Goal: Answer question/provide support

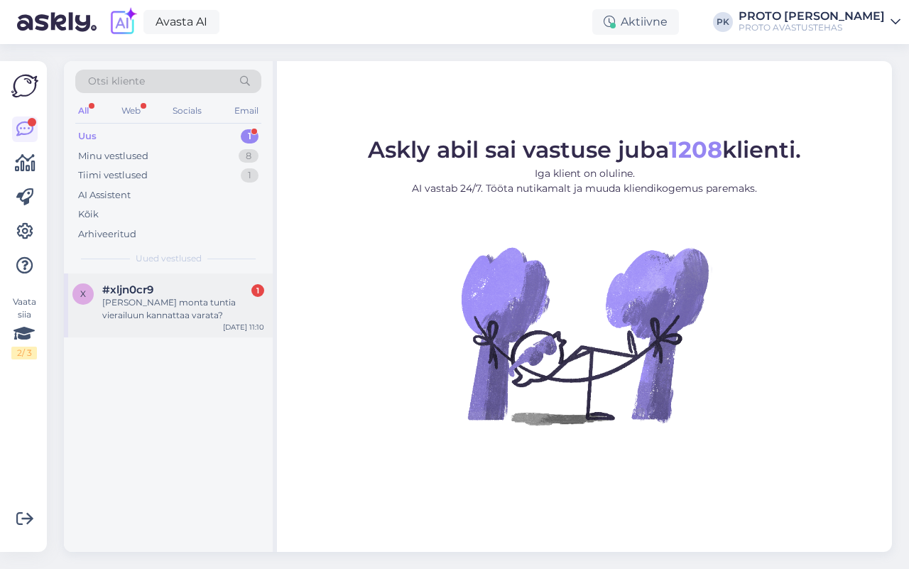
click at [146, 303] on div "[PERSON_NAME] monta tuntia vierailuun kannattaa varata?" at bounding box center [183, 309] width 162 height 26
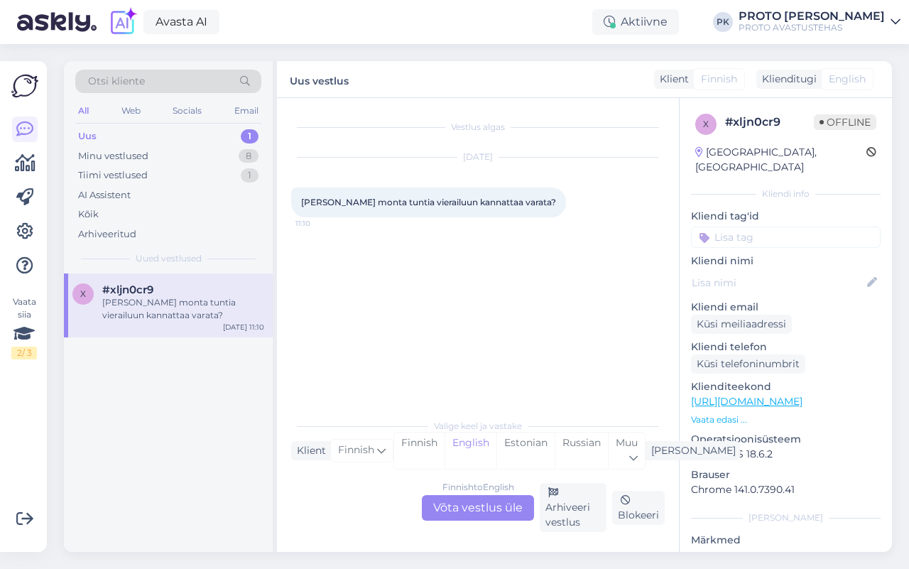
click at [491, 501] on div "Finnish to English Võta vestlus üle" at bounding box center [478, 508] width 112 height 26
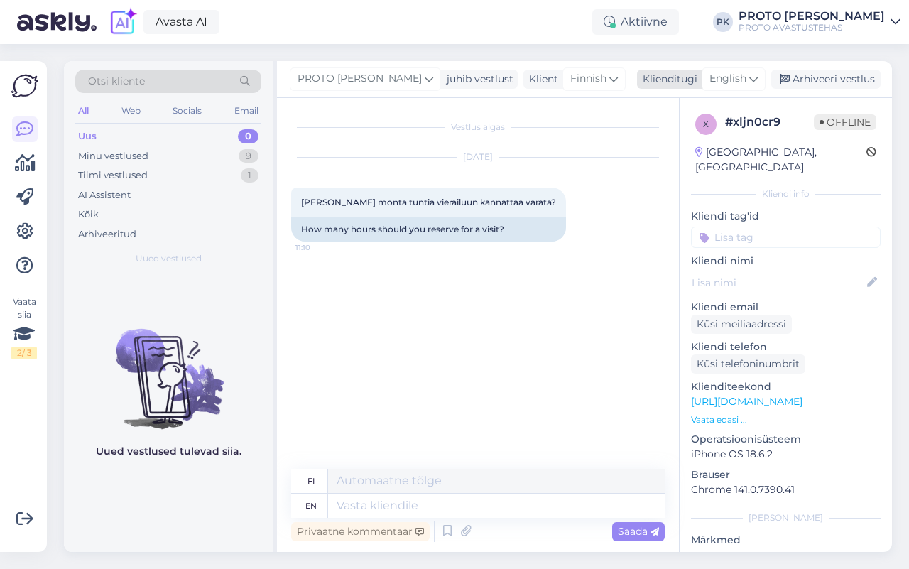
click at [735, 86] on span "English" at bounding box center [727, 79] width 37 height 16
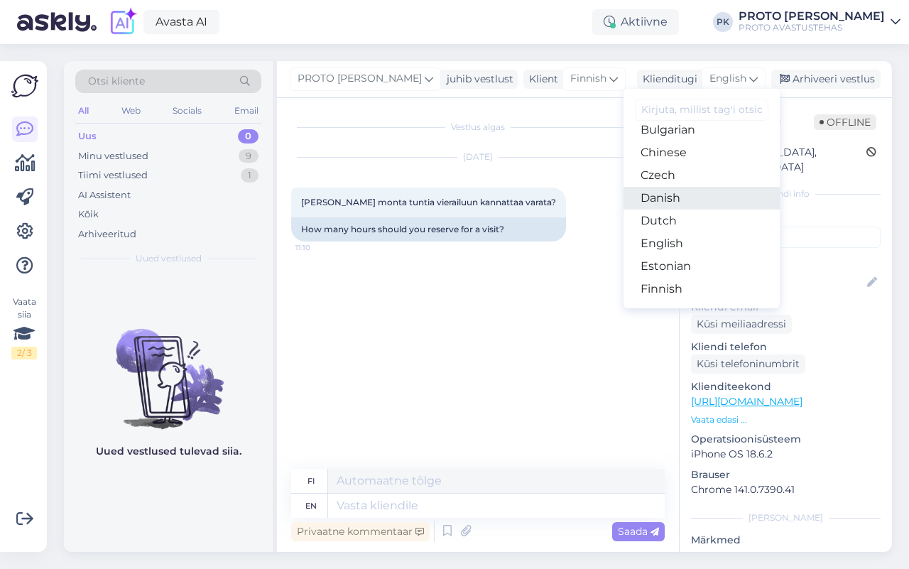
scroll to position [89, 0]
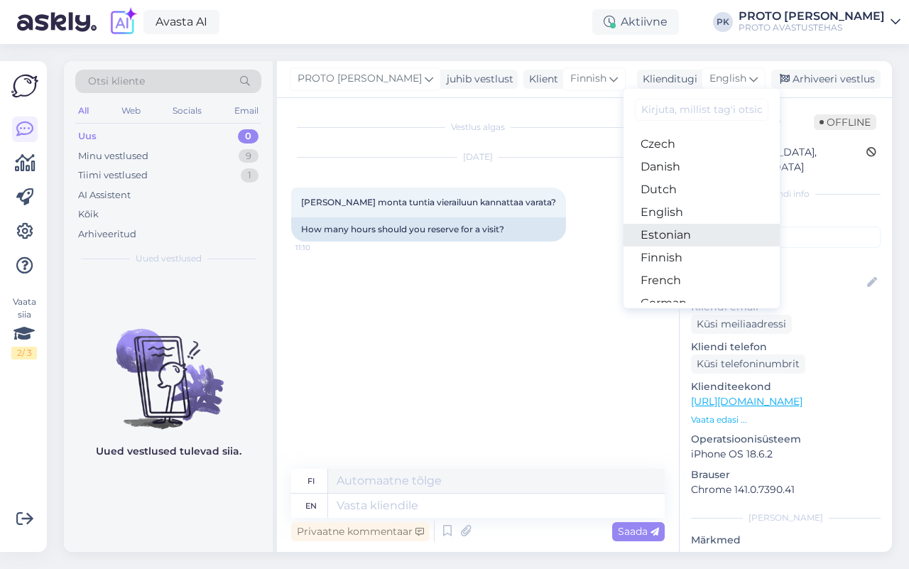
drag, startPoint x: 679, startPoint y: 236, endPoint x: 660, endPoint y: 236, distance: 19.2
click at [679, 236] on link "Estonian" at bounding box center [701, 235] width 156 height 23
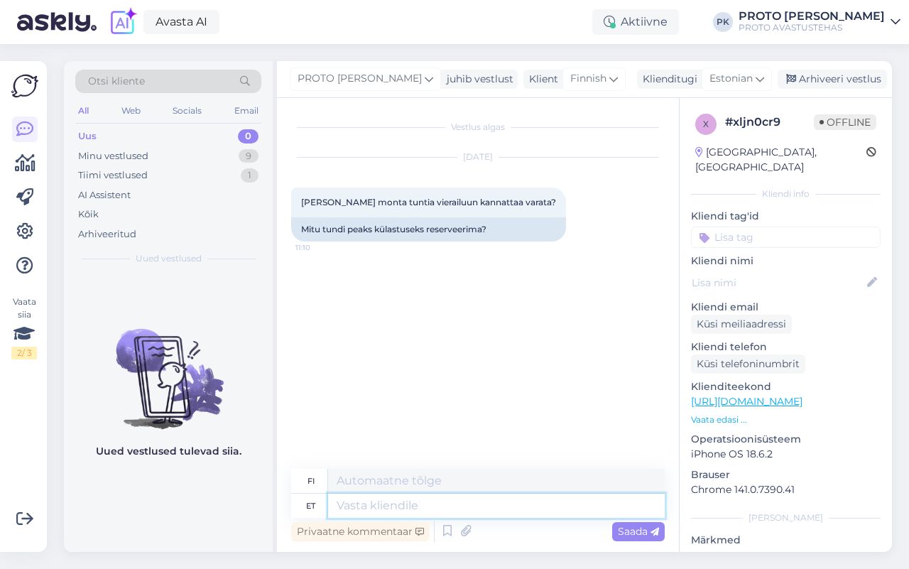
click at [356, 508] on textarea at bounding box center [496, 505] width 337 height 24
type textarea "Tere!"
type textarea "Hei!"
type textarea "Tere! Soovitan"
type textarea "Hei! Suosittelen"
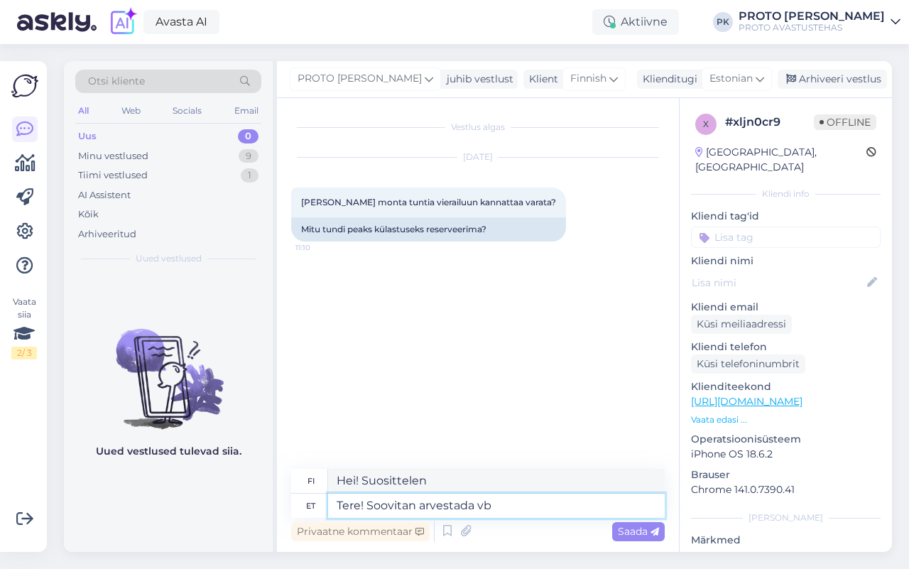
type textarea "Tere! Soovitan arvestada vbä"
type textarea "Hei! Suosittelen harkitsemaan"
type textarea "Tere! Soovitan arvestada vähemalt"
type textarea "Hei! Suosittelen harkitsemaan ainakin"
type textarea "Tere! Soovitan arvestada vähemalt kahe tu"
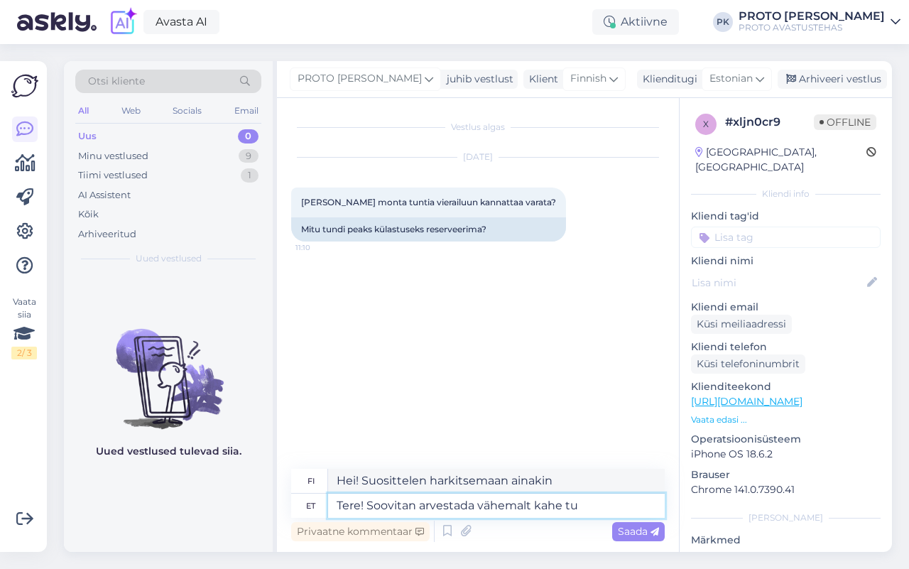
type textarea "Hei! Suosittelen harkitsemaan ainakin kahta"
type textarea "Tere! Soovitan arvestada vähemalt kahe tunniga."
type textarea "Hei! Suosittelen varaamaan vähintään kaksi tuntia."
type textarea "Tere! Soovitan arvestada vähemalt kahe tunniga."
click at [630, 530] on span "Saada" at bounding box center [638, 531] width 41 height 13
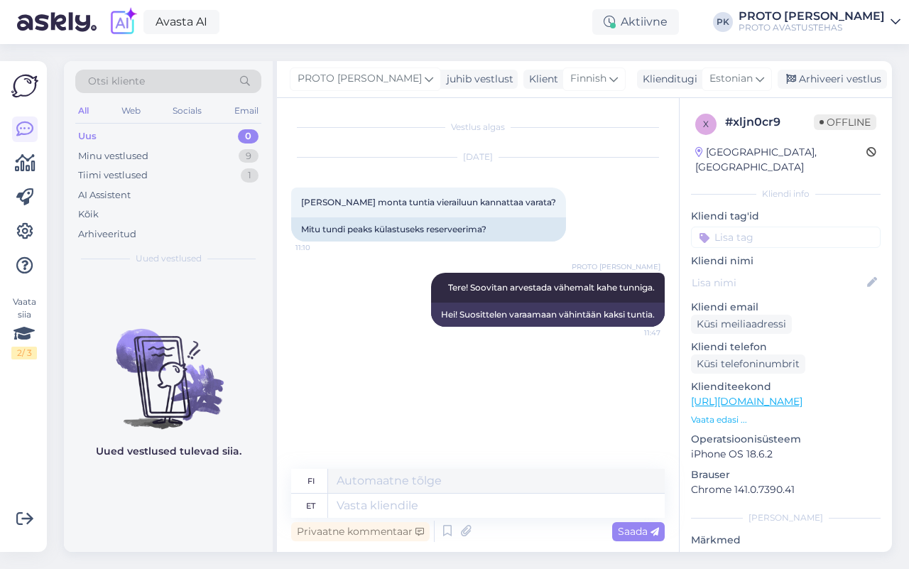
click at [494, 455] on div "Vestlus algas [DATE] Kuinka monta tuntia vierailuun kannattaa varata? 11:10 [GE…" at bounding box center [484, 284] width 386 height 344
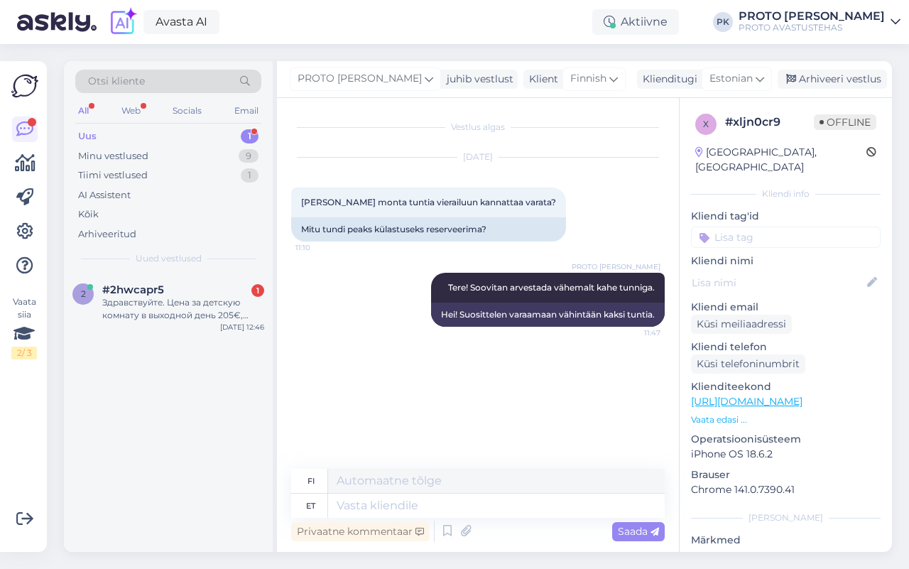
click at [89, 130] on div "Uus" at bounding box center [87, 136] width 18 height 14
click at [133, 103] on div "Web" at bounding box center [131, 111] width 25 height 18
click at [183, 293] on div "[EMAIL_ADDRESS][DOMAIN_NAME] 1 Здравствуйте. Цена за детскую комнату в выходной…" at bounding box center [183, 302] width 162 height 38
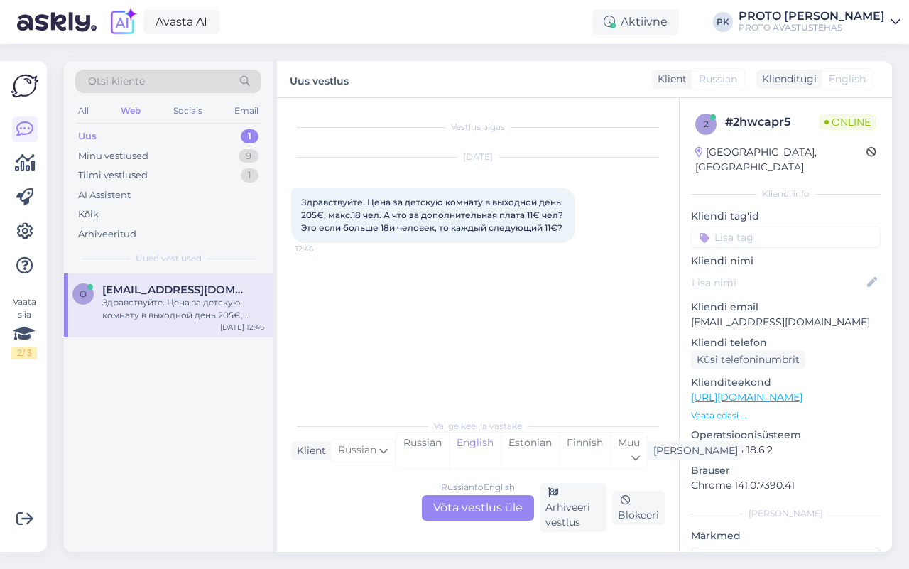
click at [476, 510] on div "Russian to English Võta vestlus üle" at bounding box center [478, 508] width 112 height 26
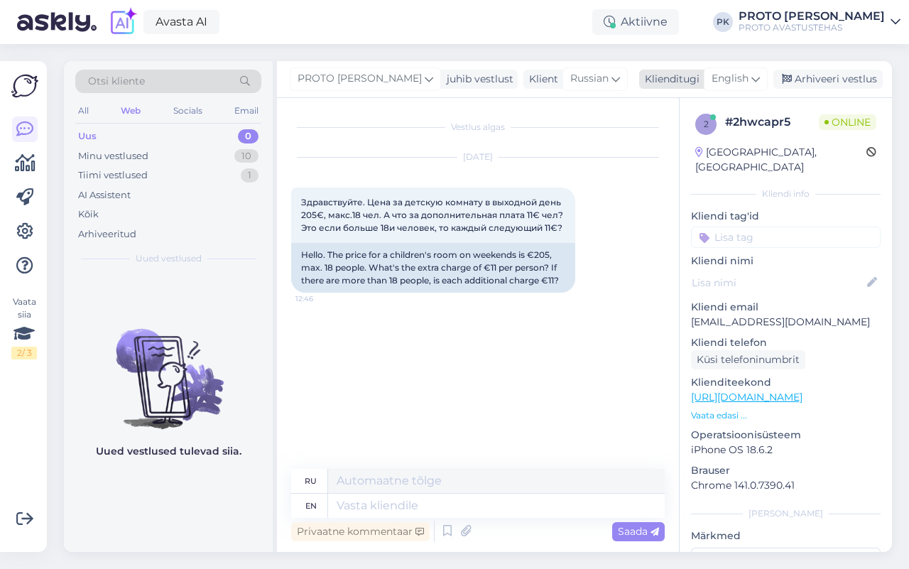
click at [740, 82] on span "English" at bounding box center [729, 79] width 37 height 16
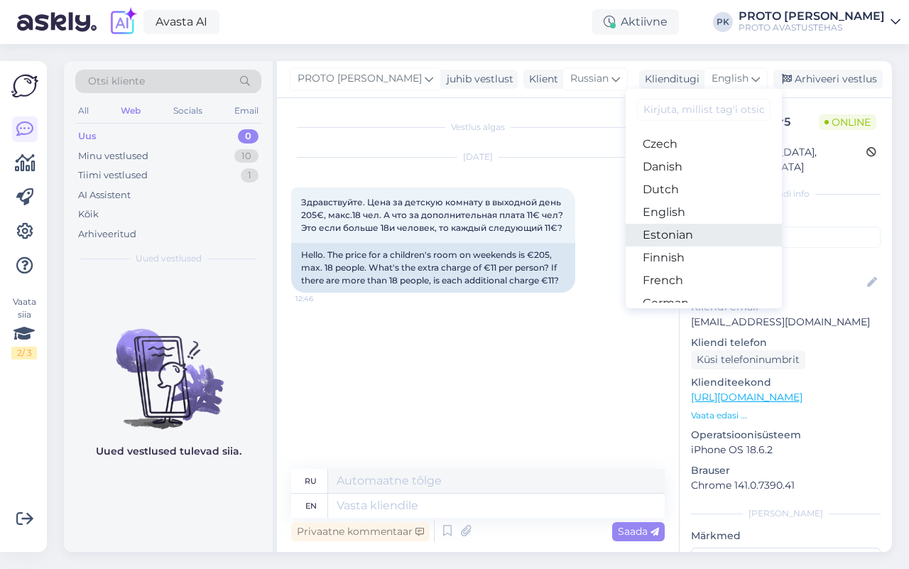
click at [677, 225] on link "Estonian" at bounding box center [704, 235] width 156 height 23
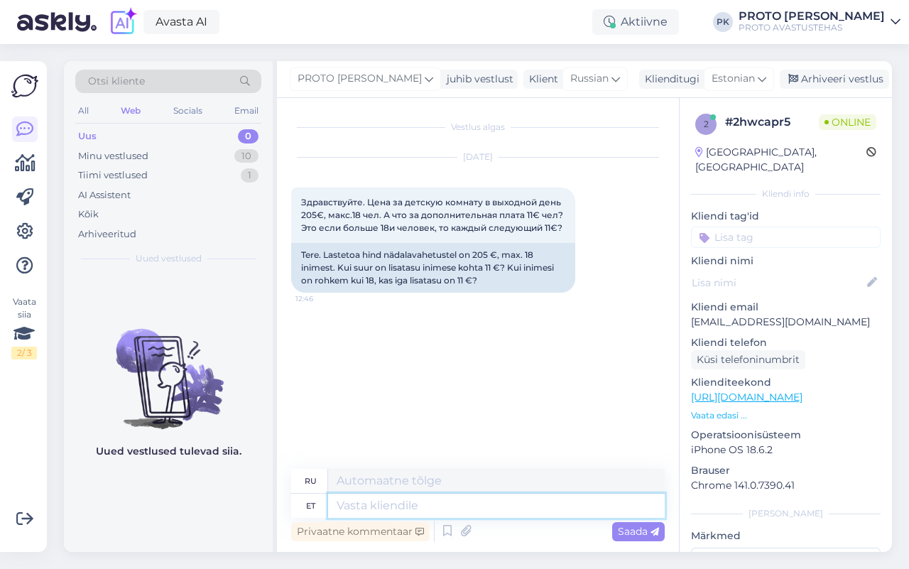
click at [376, 508] on textarea at bounding box center [496, 505] width 337 height 24
type textarea "Tere!"
type textarea "Привет!"
type textarea "Tere! Jah, i"
type textarea "Привет! Да,"
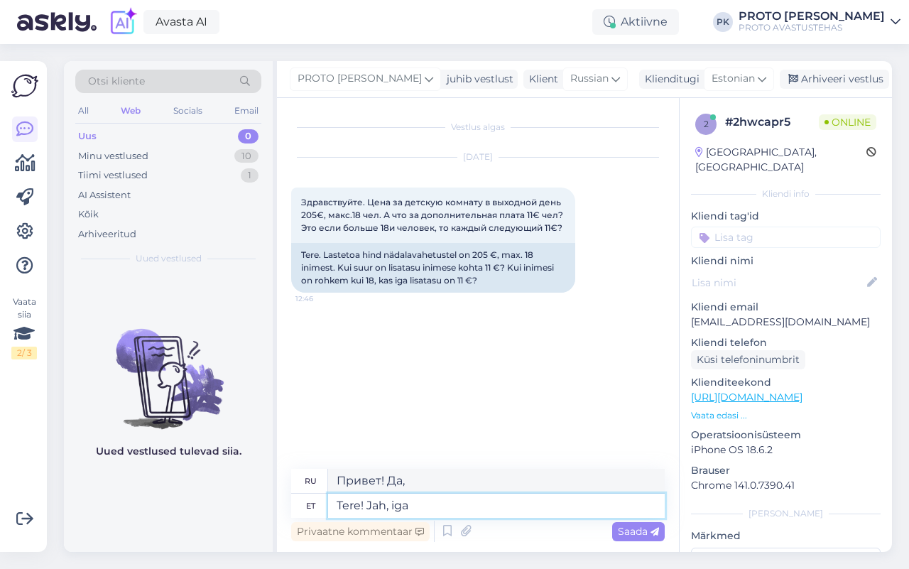
type textarea "Tere! Jah, iga"
type textarea "Привет! Да, каждый"
type textarea "Tere! Jah, iga l"
type textarea "Привет! Да, каждый л"
type textarea "Tere! Jah, iga"
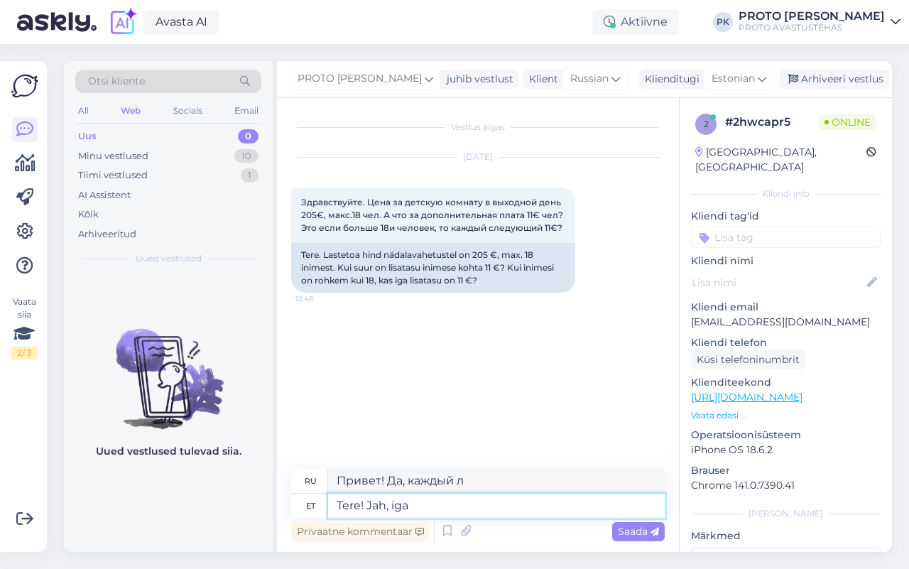
type textarea "Привет! Да, каждый"
type textarea "Tere! [GEOGRAPHIC_DATA],"
type textarea "Привет! Да,"
type textarea "Tere! [PERSON_NAME]"
type textarea "Здравствуйте! Да, за дополнительную плату."
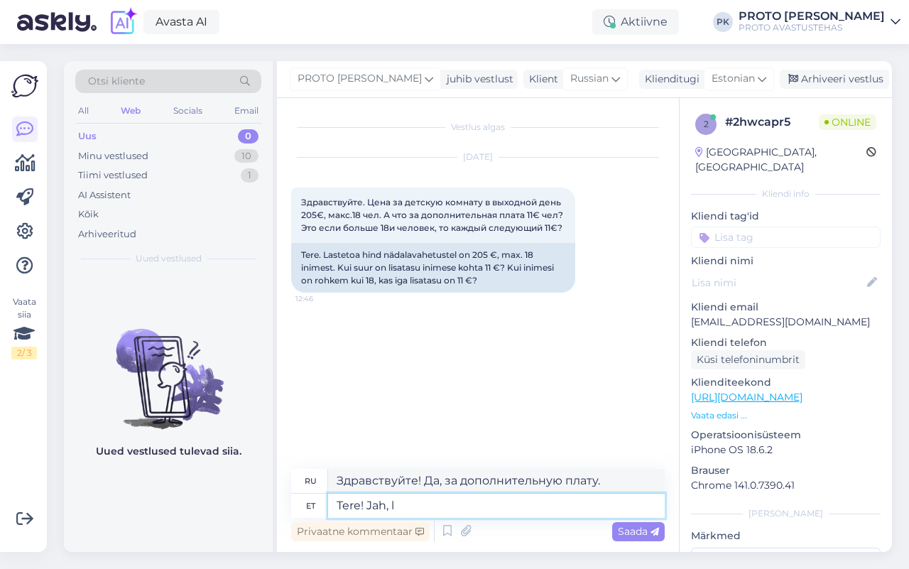
type textarea "Tere! [GEOGRAPHIC_DATA],"
type textarea "Привет! Да,"
type textarea "Tere! Jah, li"
type textarea "Здравствуйте! Да, пожалуйста."
type textarea "Tere! [GEOGRAPHIC_DATA],"
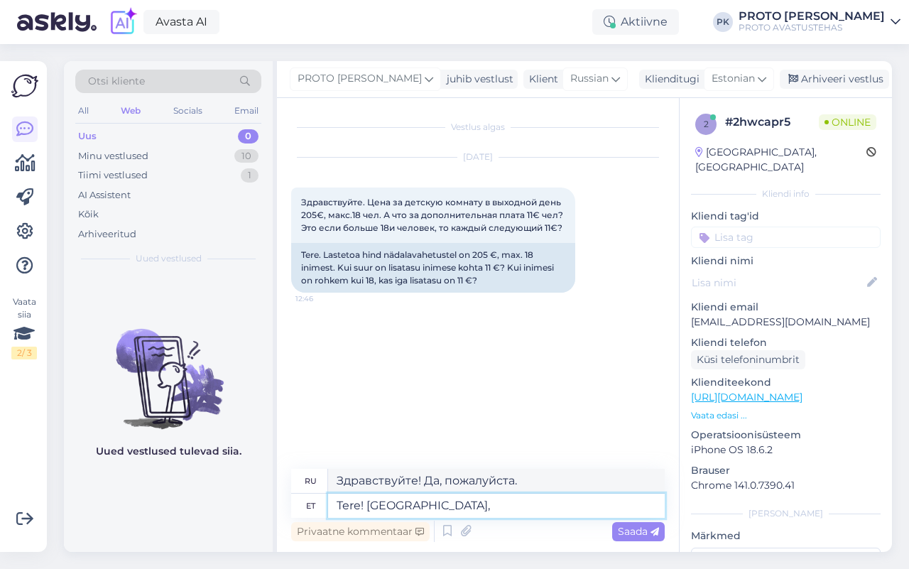
type textarea "Привет! Да,"
type textarea "Tere! Jah, iga li"
type textarea "Привет! Да, каждый"
type textarea "Tere! [GEOGRAPHIC_DATA], iga lisakülalise"
type textarea "Здравствуйте! Да, за каждого дополнительного гостя."
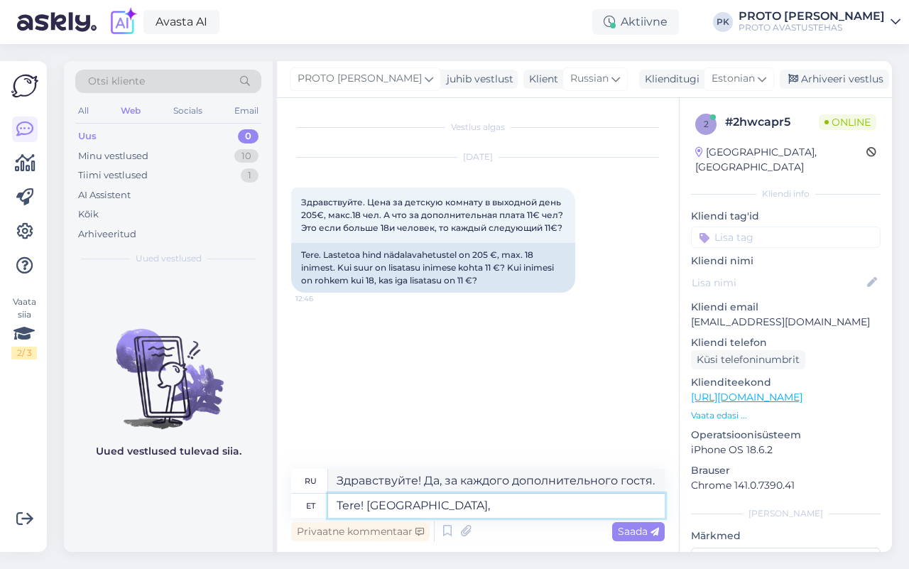
type textarea "Tere! [GEOGRAPHIC_DATA],"
type textarea "Привет! Да,"
type textarea "Tere! Jah, igale l"
type textarea "Привет! Да, всем."
type textarea "Tere! Jah, igale lisakülalisele tu"
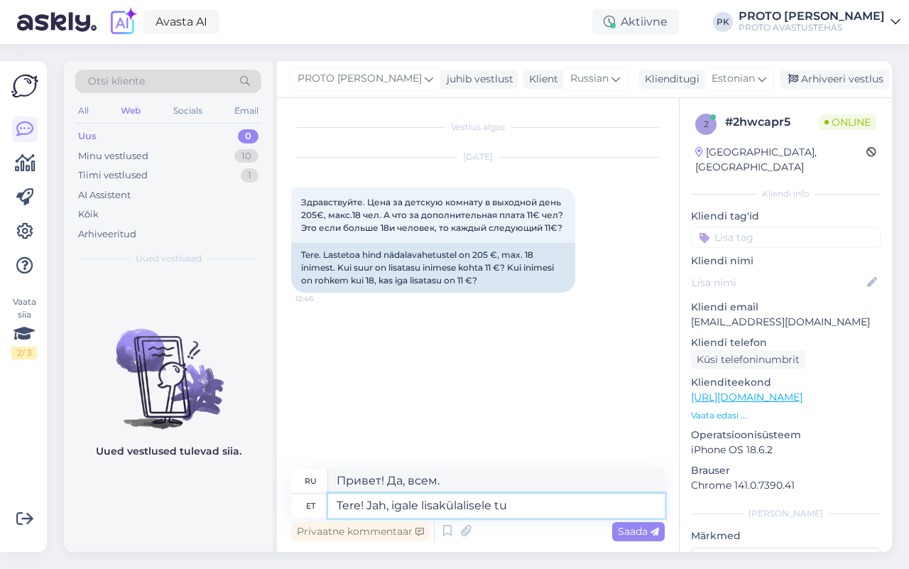
type textarea "Здравствуйте! Да, за каждого дополнительного гостя."
type textarea "Tere! Jah, igale lisakülalisele tuleb os"
type textarea "Здравствуйте! Да, за каждого дополнительного гостя взимается плата."
type textarea "Tere! Jah, igale lisakülalisele tuleb osta p"
type textarea "Здравствуйте! Да, вам нужно купить за каждого дополнительного гостя."
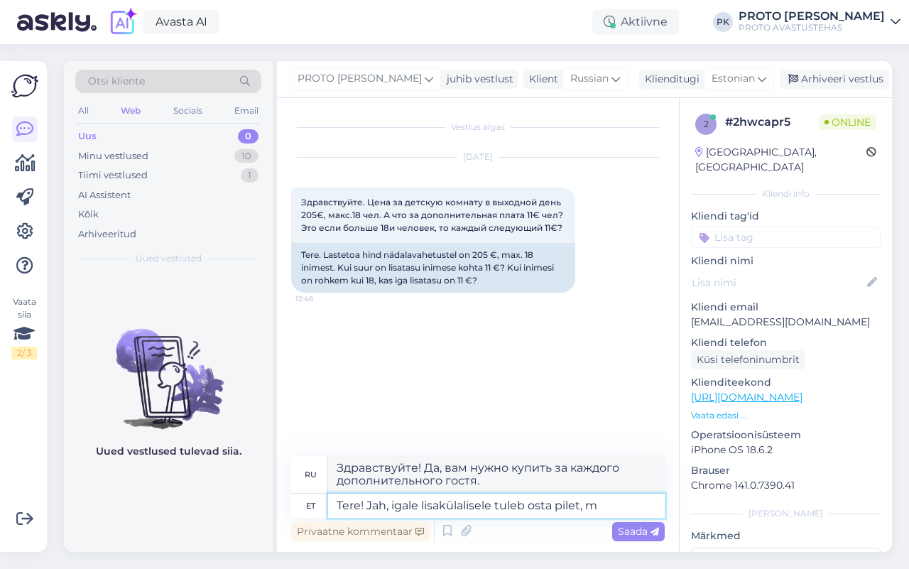
type textarea "Tere! Jah, igale lisakülalisele tuleb osta pilet, mi"
type textarea "Здравствуйте! Да, вам нужно купить билет на каждого дополнительного гостя."
type textarea "Tere! Jah, igale lisakülalisele tuleb osta pilet, mis k"
type textarea "Здравствуйте! Да, вам нужно купить билет на каждого дополнительного гостя, кото…"
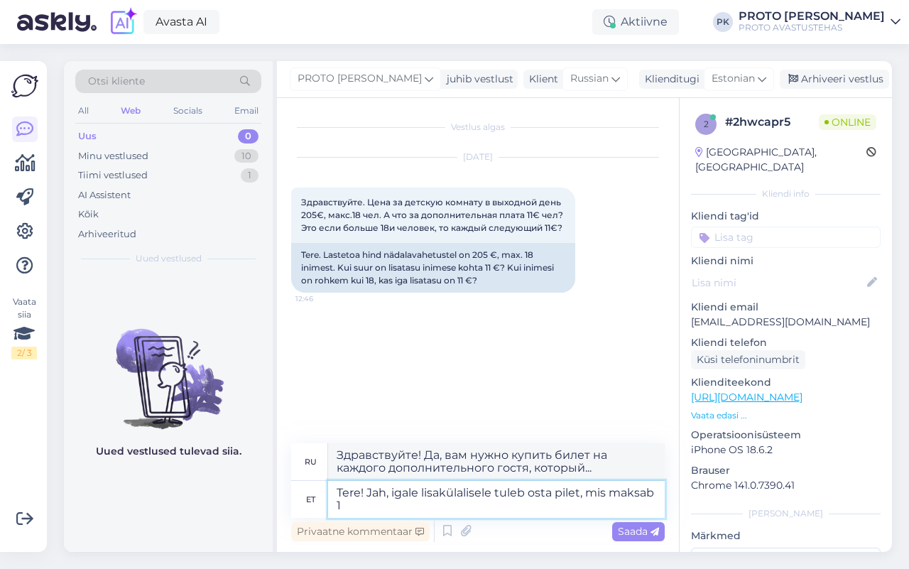
type textarea "Tere! Jah, igale lisakülalisele tuleb osta pilet, mis maksab 11"
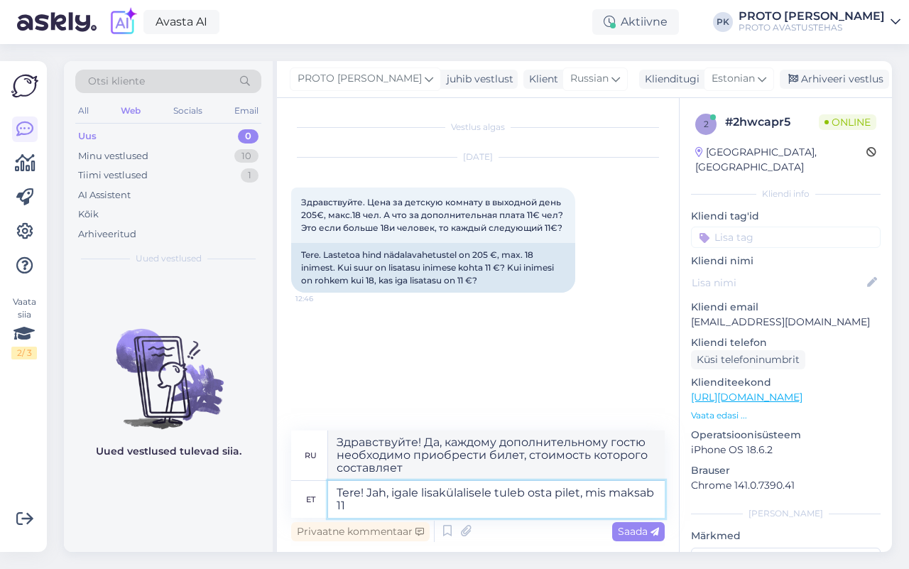
type textarea "Здравствуйте! Да, каждому дополнительному гостю нужно купить билет, который сто…"
type textarea "Tere! Jah, igale lisakülalisele tuleb osta pilet, mis maksab 11"
type textarea "Здравствуйте! Да, каждому дополнительному гостю нужно купить билет, который сто…"
type textarea "Tere! Jah, igale lisakülalisele tuleb osta pilet, mis maksab 11€"
type textarea "Здравствуйте! Да, вам нужно купить билет на каждого дополнительного гостя, стои…"
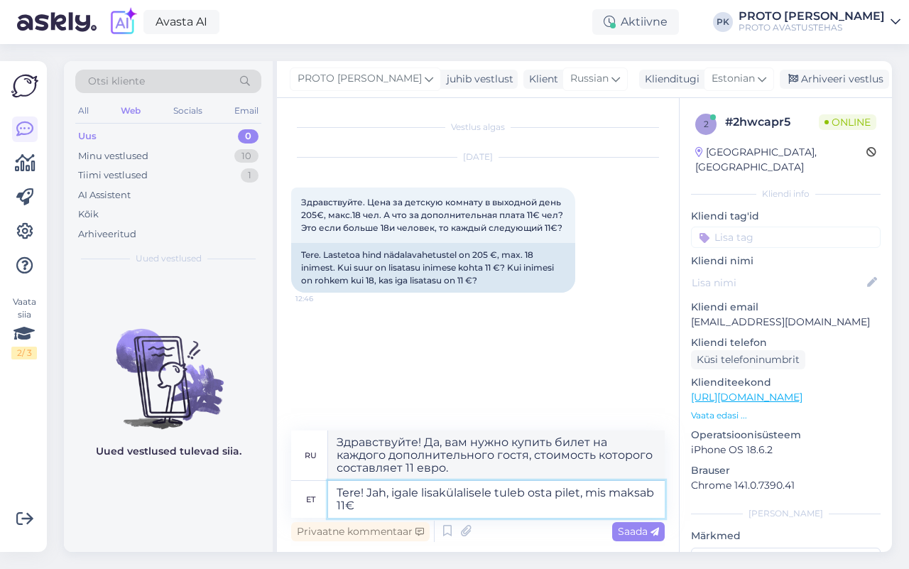
click at [366, 493] on textarea "Tere! Jah, igale lisakülalisele tuleb osta pilet, mis maksab 11€" at bounding box center [496, 499] width 337 height 37
drag, startPoint x: 389, startPoint y: 491, endPoint x: 444, endPoint y: 515, distance: 60.4
click at [444, 515] on textarea "Tere! Jah, igale lisakülalisele tuleb osta pilet, mis maksab 11€" at bounding box center [496, 499] width 337 height 37
type textarea "Tere! Jah, l"
type textarea "Привет! Да,"
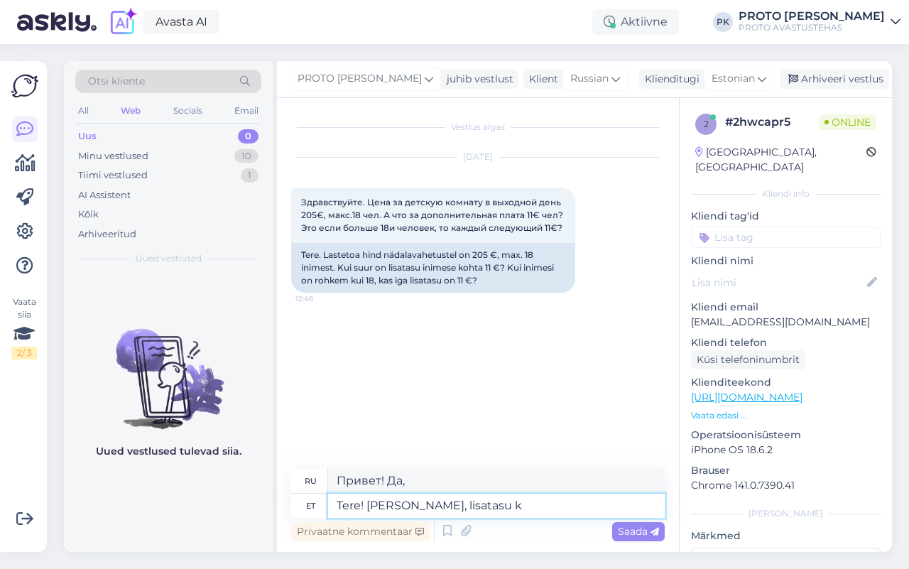
type textarea "Tere! [PERSON_NAME], lisatasu kü"
type textarea "Здравствуйте! Да, за дополнительную плату."
type textarea "Tere! [GEOGRAPHIC_DATA], lisatasu külalise ee"
type textarea "Здравствуйте! Да, дополнительный гость."
type textarea "Tere! [GEOGRAPHIC_DATA], lisatasu külalise eest on"
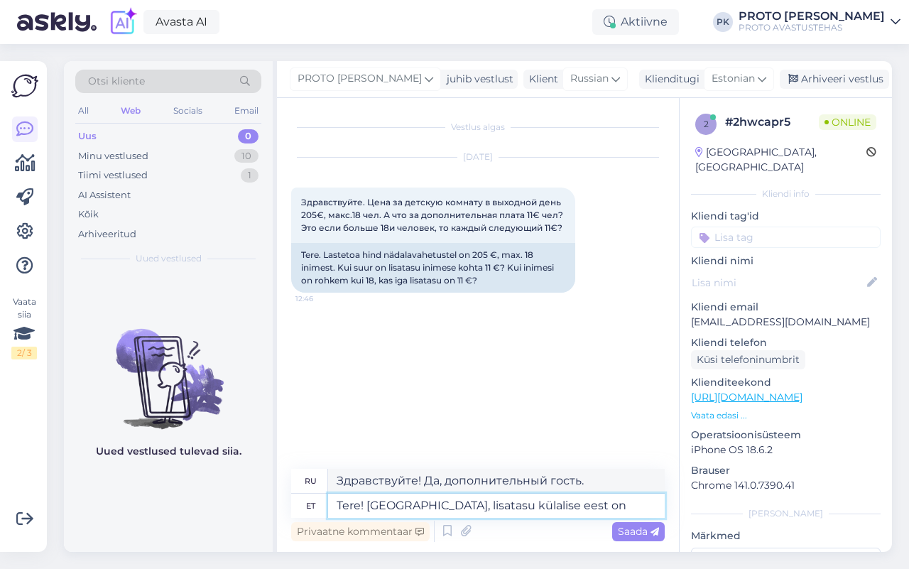
type textarea "Здравствуйте! Да, за гостя взимается дополнительная плата."
type textarea "Tere! [GEOGRAPHIC_DATA], lisatasu külalise eest on 11€"
type textarea "Здравствуйте! Да, доплата за гостя составляет 11 евро."
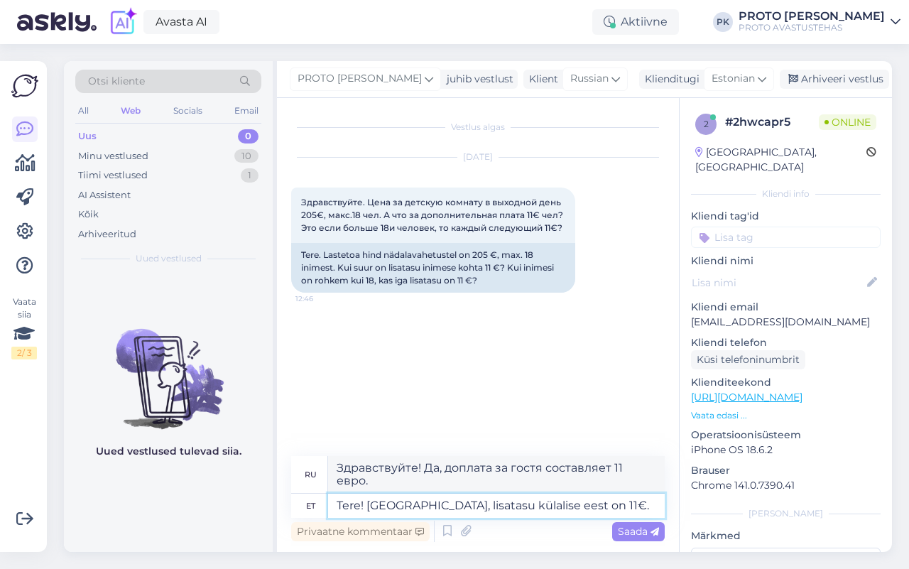
type textarea "Tere! [GEOGRAPHIC_DATA], lisatasu külalise eest on 11€."
type textarea "Здравствуйте! Да, дополнительная плата за гостя составляет 11 евро."
type textarea "Tere! [GEOGRAPHIC_DATA], lisatasu külalise eest on 11€."
drag, startPoint x: 640, startPoint y: 530, endPoint x: 625, endPoint y: 457, distance: 74.6
click at [640, 531] on span "Saada" at bounding box center [638, 531] width 41 height 13
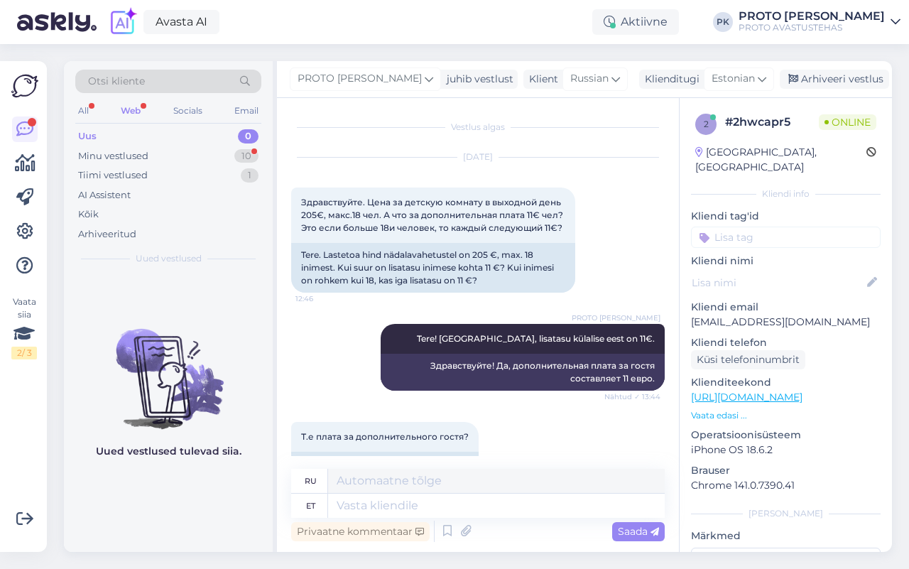
scroll to position [48, 0]
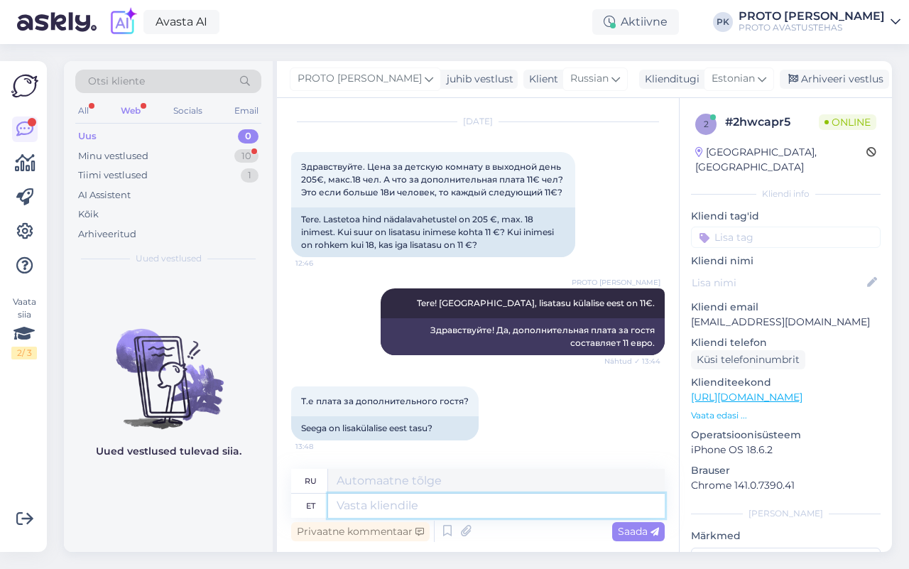
click at [369, 504] on textarea at bounding box center [496, 505] width 337 height 24
type textarea "Jah"
type textarea "Да"
type textarea "Jah."
type textarea "Да."
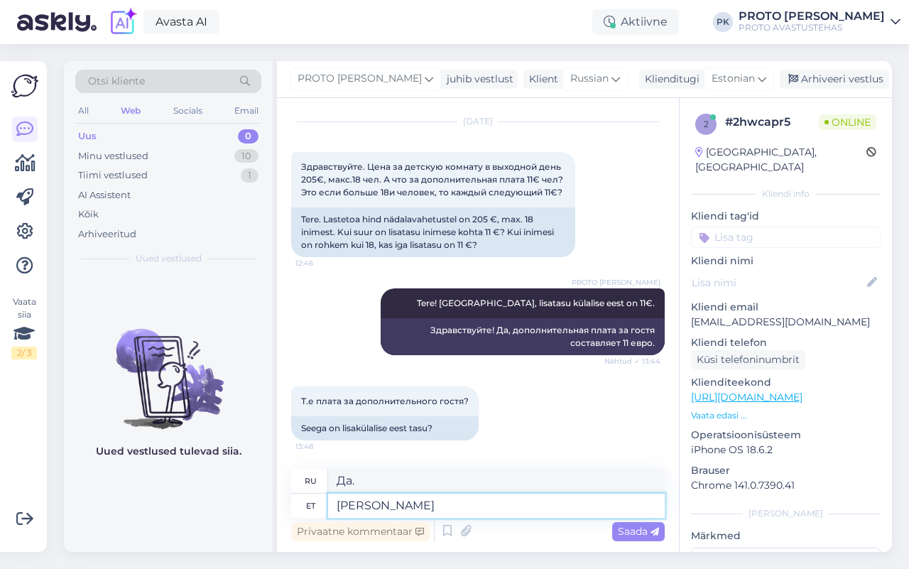
type textarea "J"
type textarea "Jah, l"
type textarea "Да,"
type textarea "Jah, lisakülalise ee"
type textarea "Да, дополнительный гость"
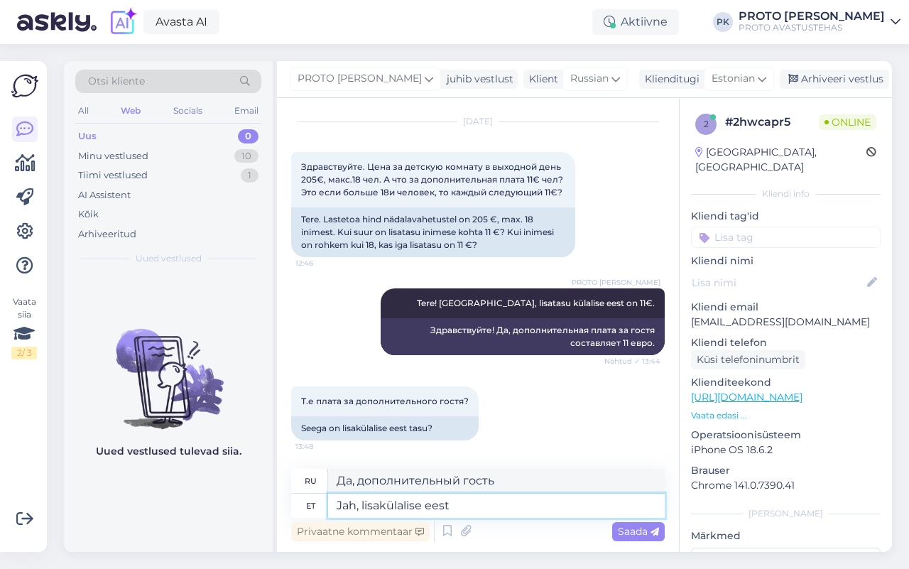
type textarea "Jah, lisakülalise eest o"
type textarea "Да, для дополнительного гостя"
type textarea "Jah, lisakülalise eest on"
type textarea "Да, за дополнительного гостя взимается плата."
type textarea "Jah, lisakülalise eest on lisatasu"
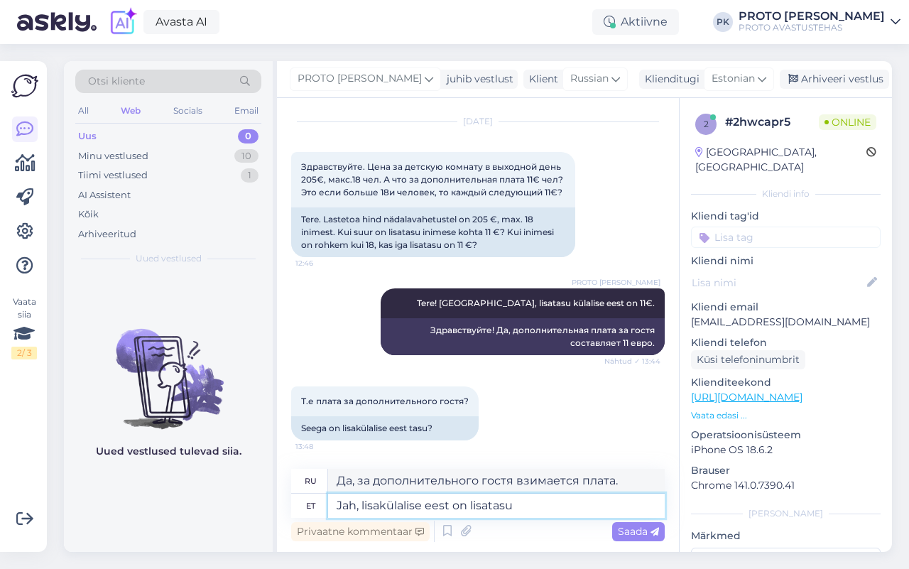
type textarea "Да, за дополнительного гостя взимается дополнительная плата."
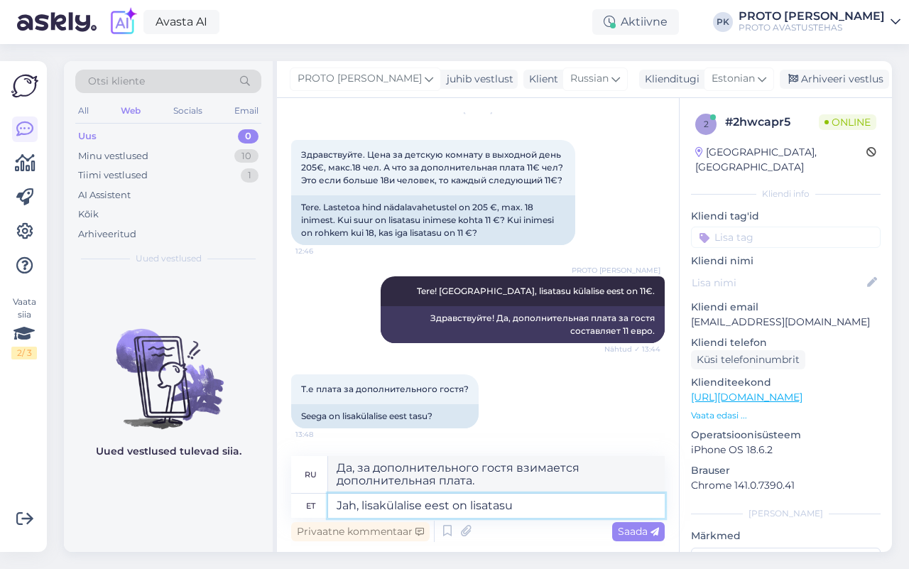
scroll to position [60, 0]
type textarea "Jah, lisakülalise eest on lisatasu"
click at [634, 531] on span "Saada" at bounding box center [638, 531] width 41 height 13
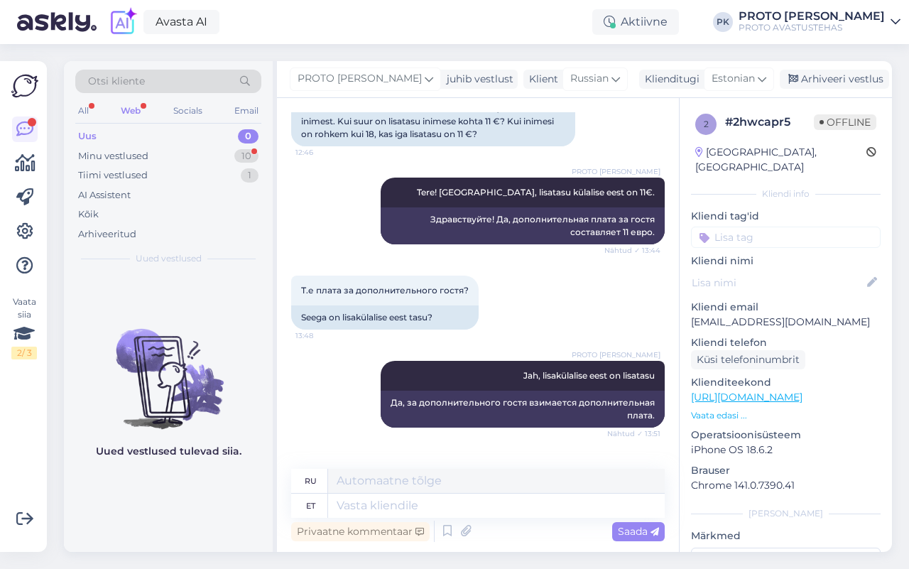
scroll to position [231, 0]
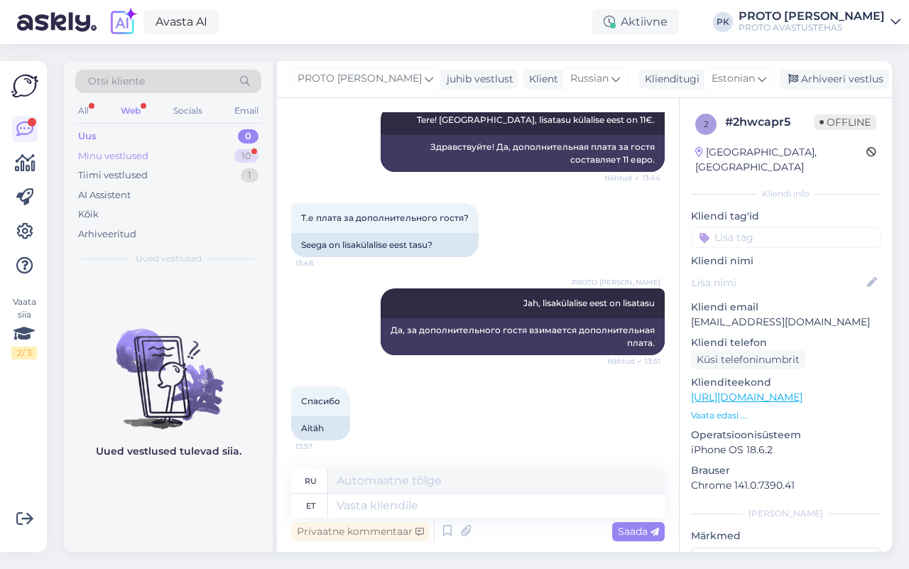
click at [104, 155] on div "Minu vestlused" at bounding box center [113, 156] width 70 height 14
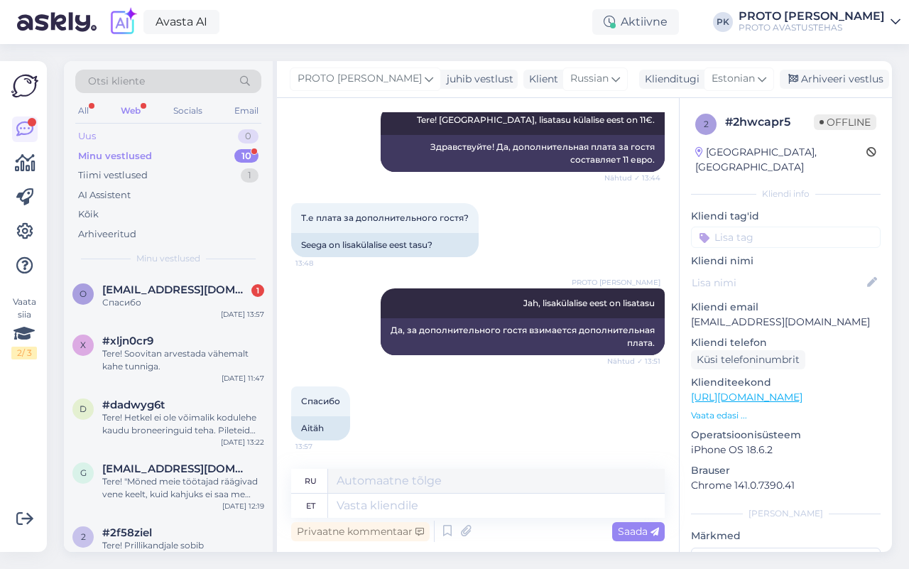
click at [92, 135] on div "Uus" at bounding box center [87, 136] width 18 height 14
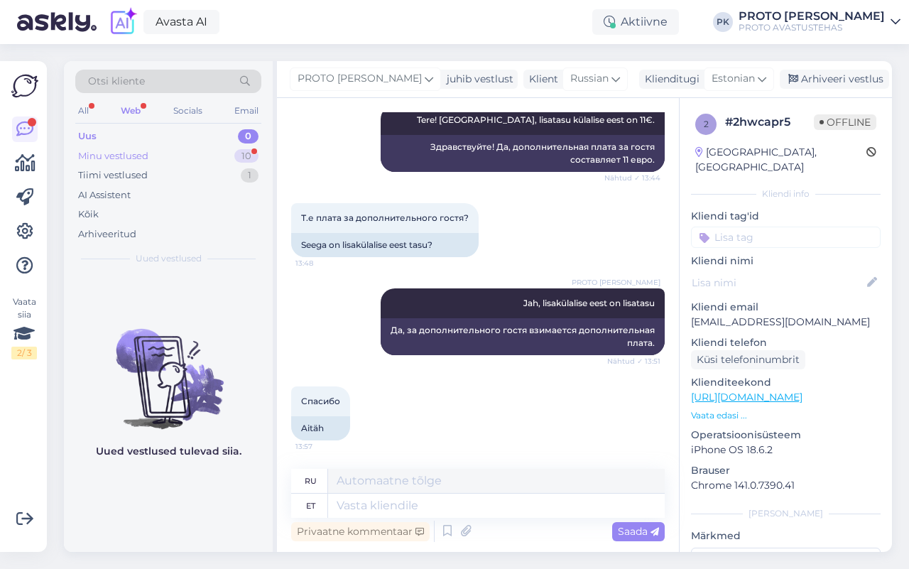
click at [111, 156] on div "Minu vestlused" at bounding box center [113, 156] width 70 height 14
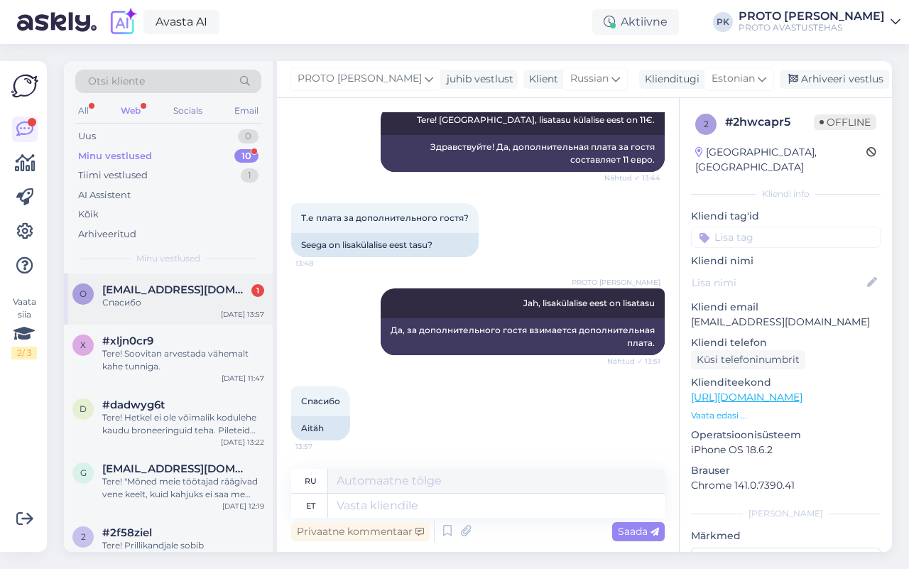
click at [122, 303] on div "Спасибо" at bounding box center [183, 302] width 162 height 13
click at [87, 133] on div "Uus" at bounding box center [87, 136] width 18 height 14
